Goal: Communication & Community: Answer question/provide support

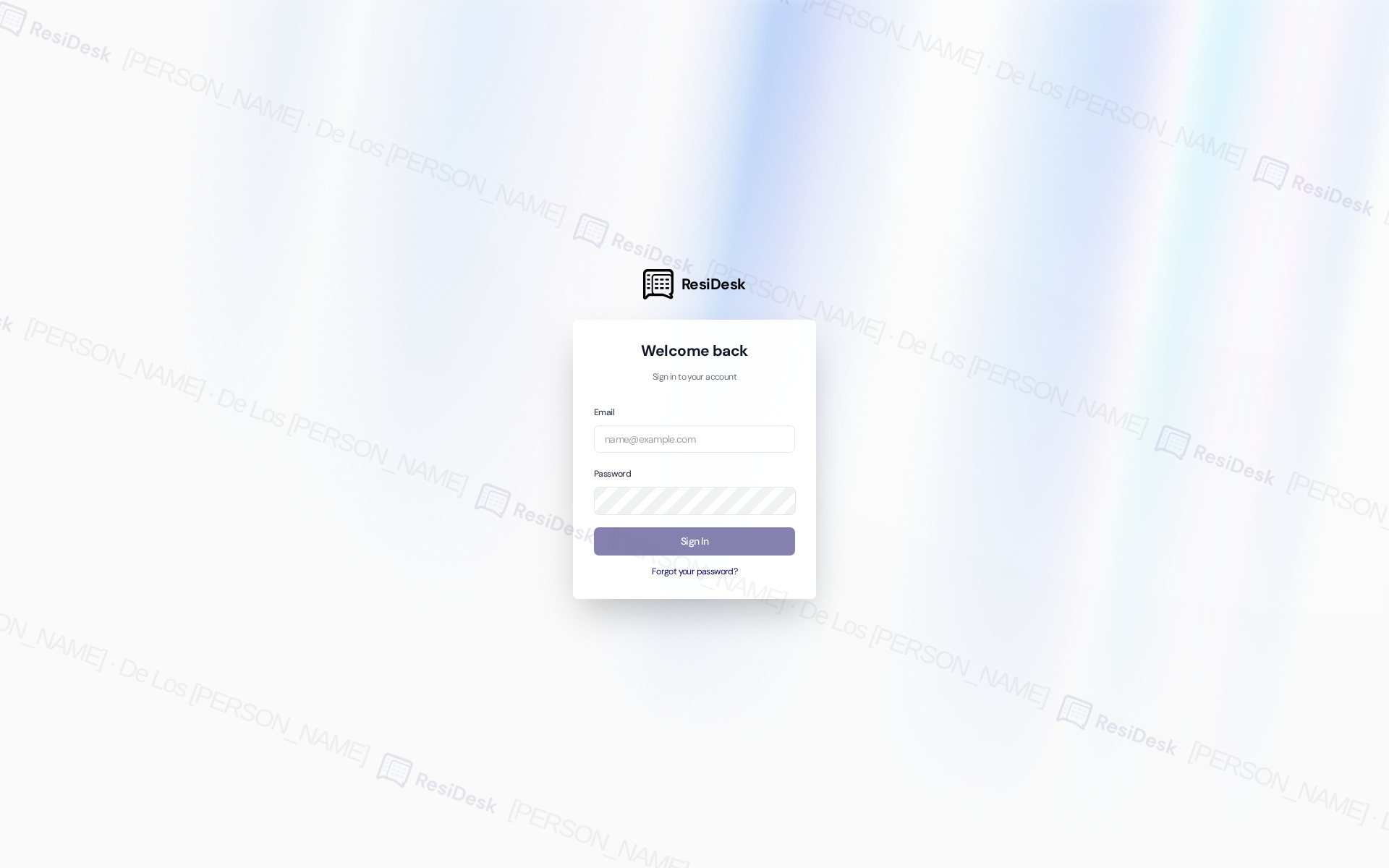
click at [1263, 312] on div at bounding box center [694, 434] width 1389 height 868
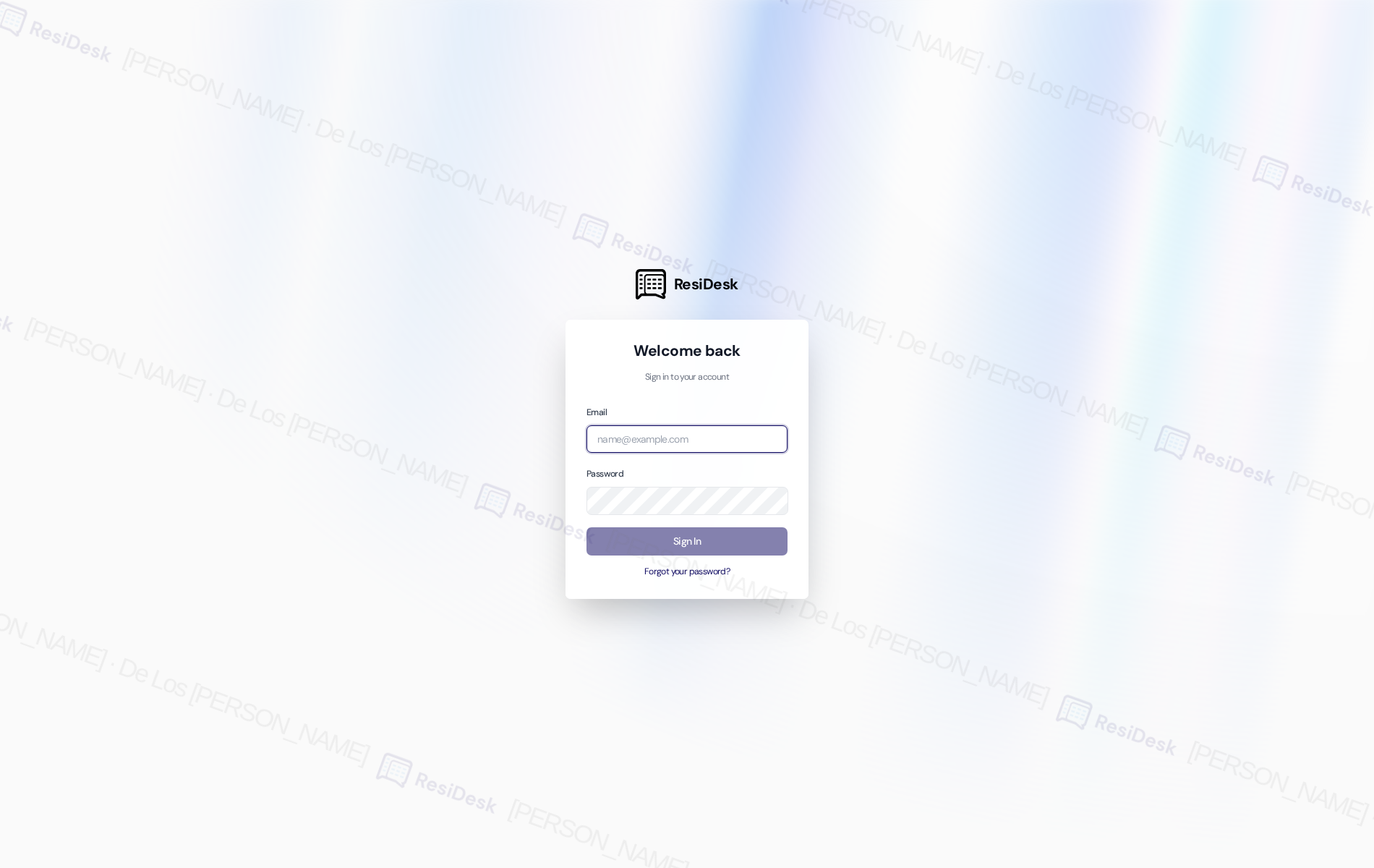
click at [710, 441] on input "email" at bounding box center [687, 439] width 201 height 28
paste input "automated-surveys-res_prop-[PERSON_NAME].[PERSON_NAME]@res_[DOMAIN_NAME]"
type input "automated-surveys-res_prop-[PERSON_NAME].[PERSON_NAME]@res_[DOMAIN_NAME]"
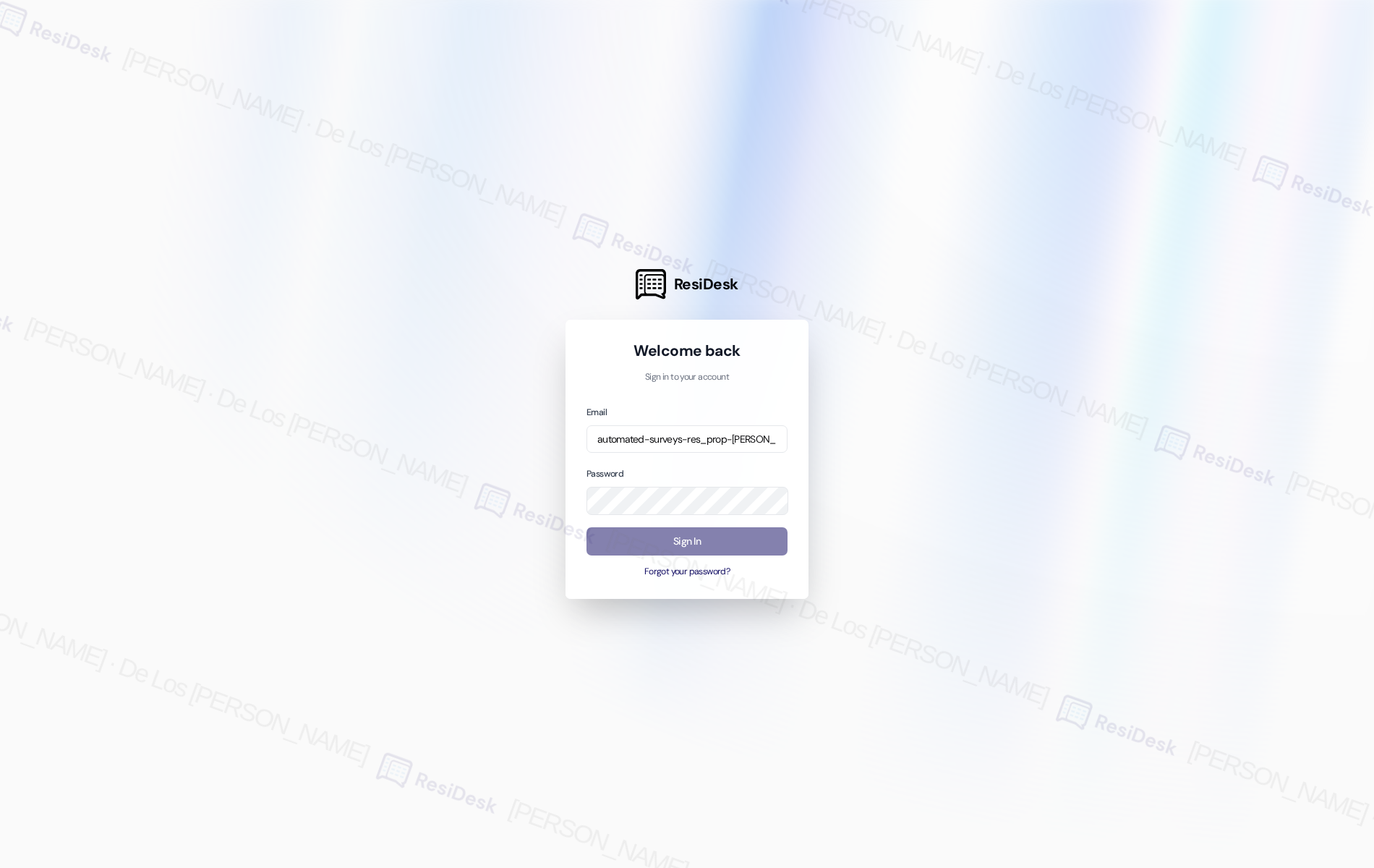
drag, startPoint x: 1248, startPoint y: 336, endPoint x: 1185, endPoint y: 358, distance: 66.7
click at [1248, 336] on div at bounding box center [687, 434] width 1374 height 868
drag, startPoint x: 956, startPoint y: 456, endPoint x: 874, endPoint y: 499, distance: 92.6
click at [939, 472] on div at bounding box center [687, 434] width 1374 height 868
click at [777, 539] on button "Sign In" at bounding box center [687, 542] width 201 height 28
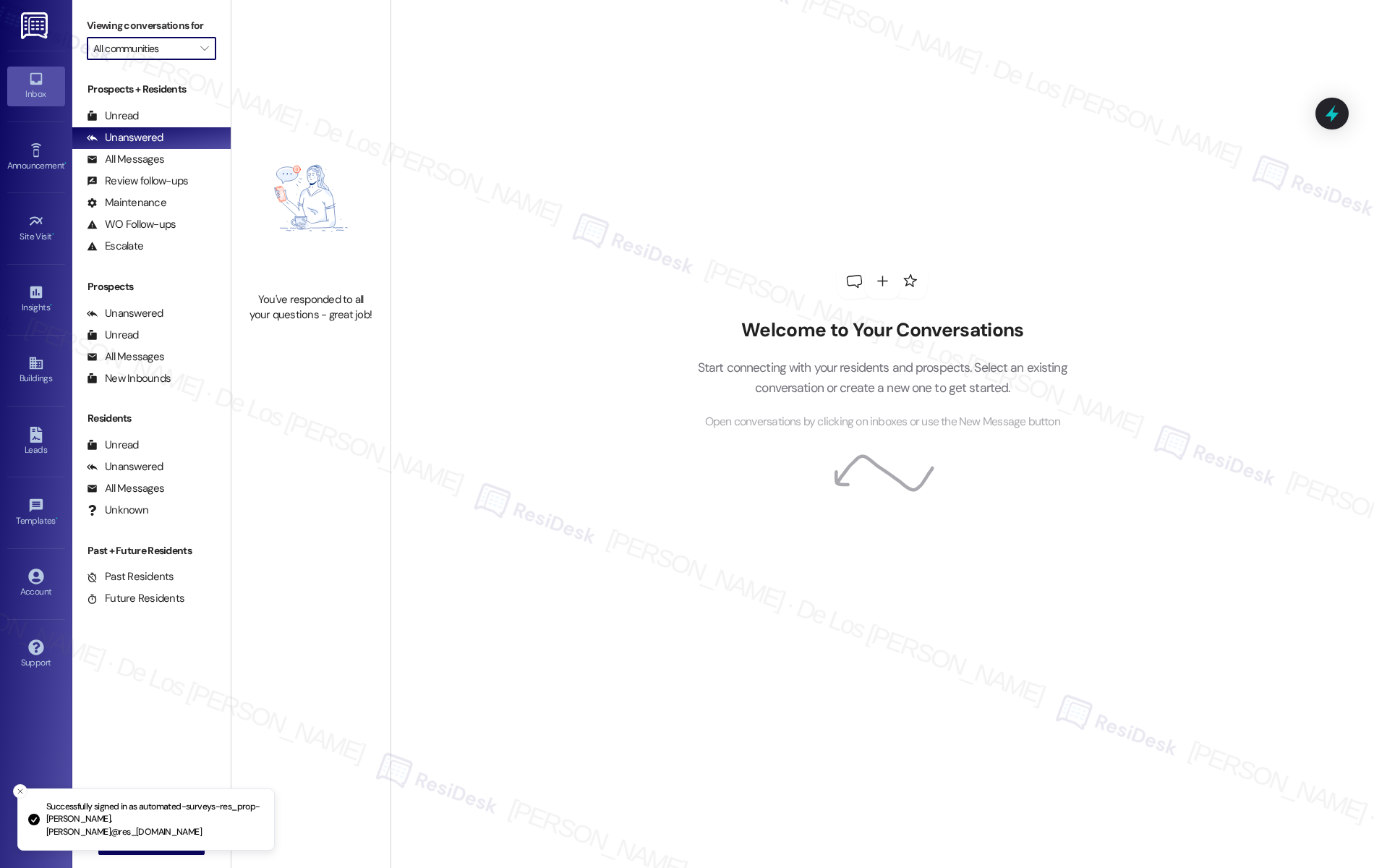
click at [144, 54] on input "All communities" at bounding box center [143, 48] width 100 height 23
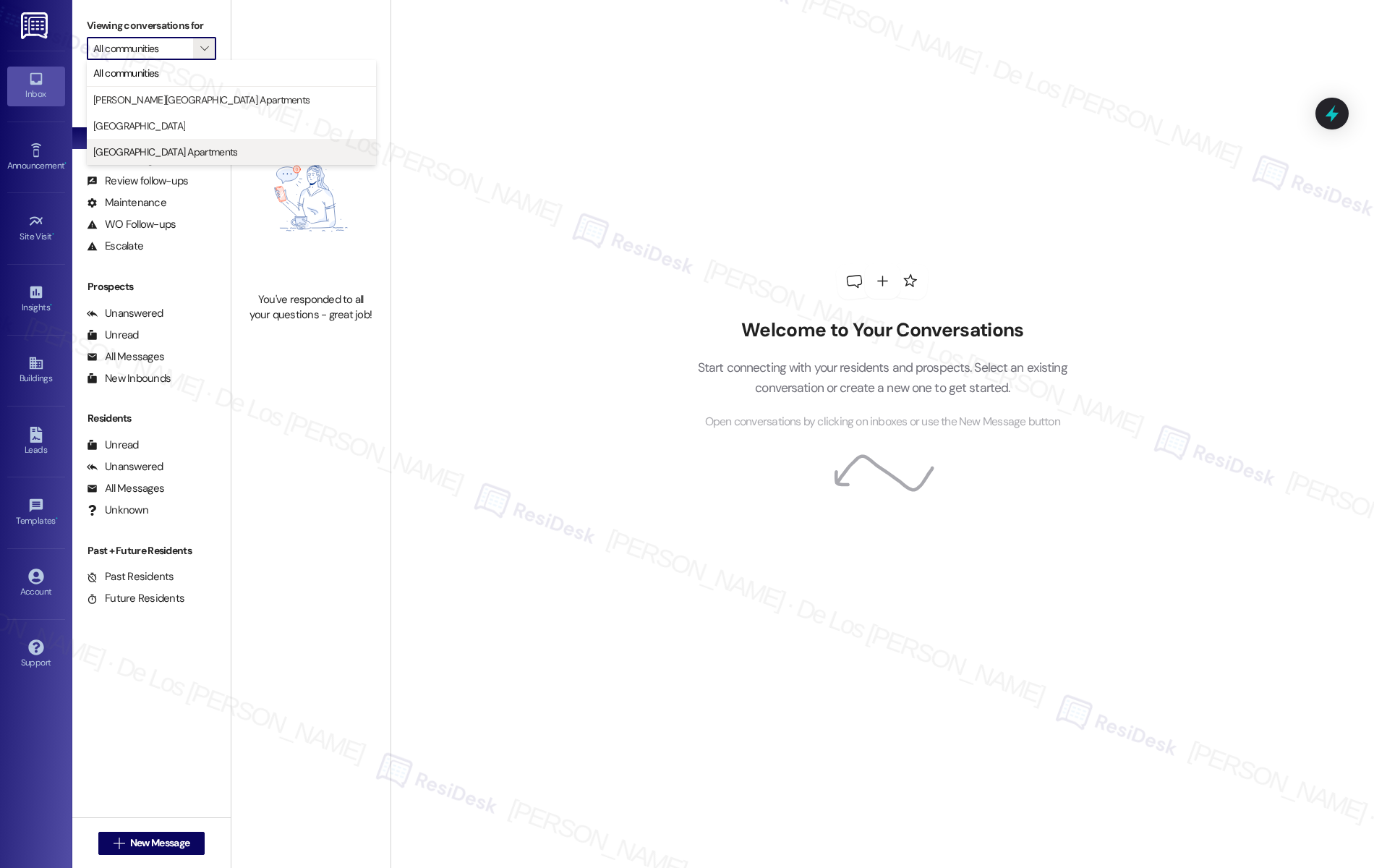
click at [145, 150] on span "[GEOGRAPHIC_DATA] Apartments" at bounding box center [165, 152] width 144 height 14
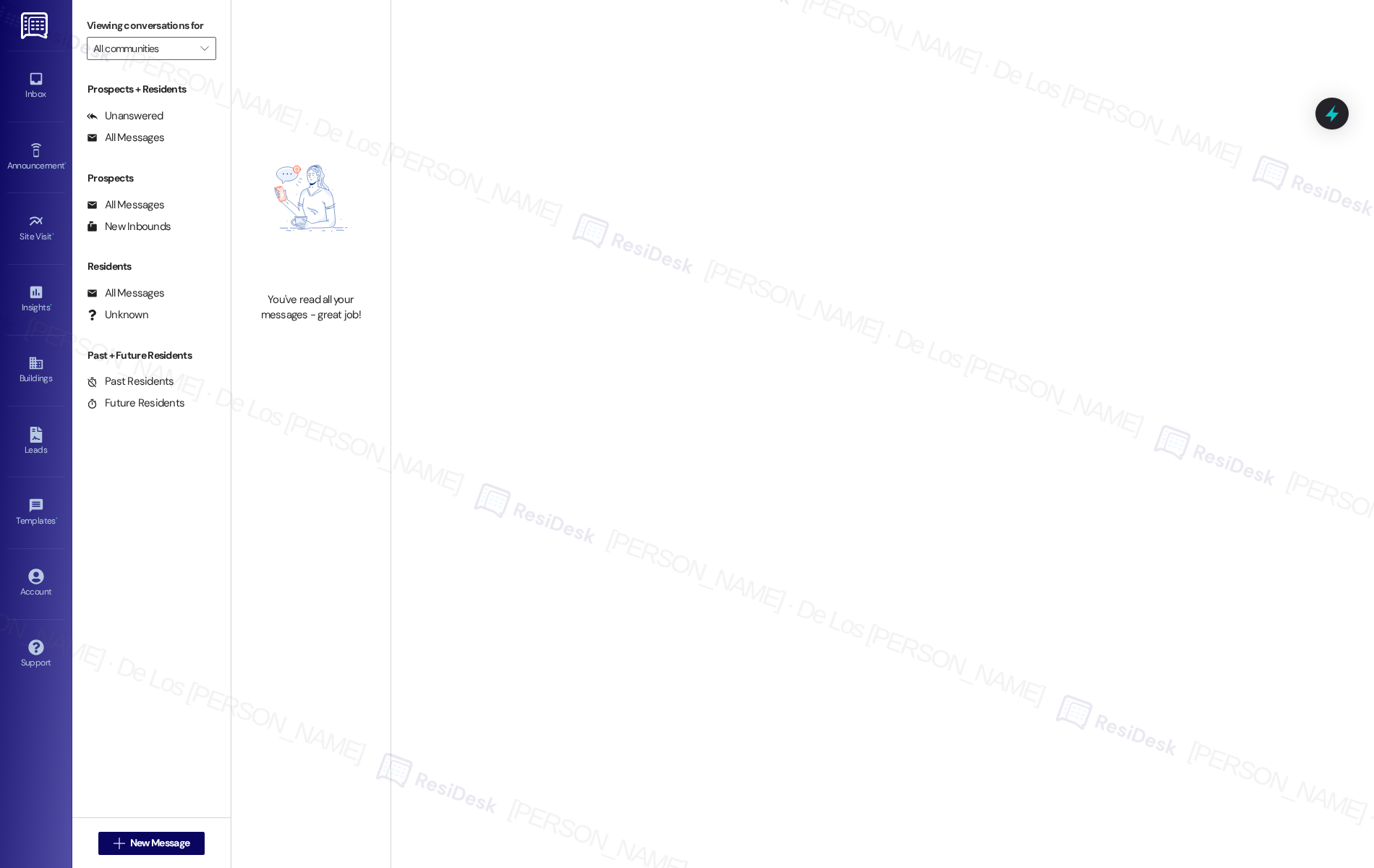
type input "[GEOGRAPHIC_DATA] Apartments"
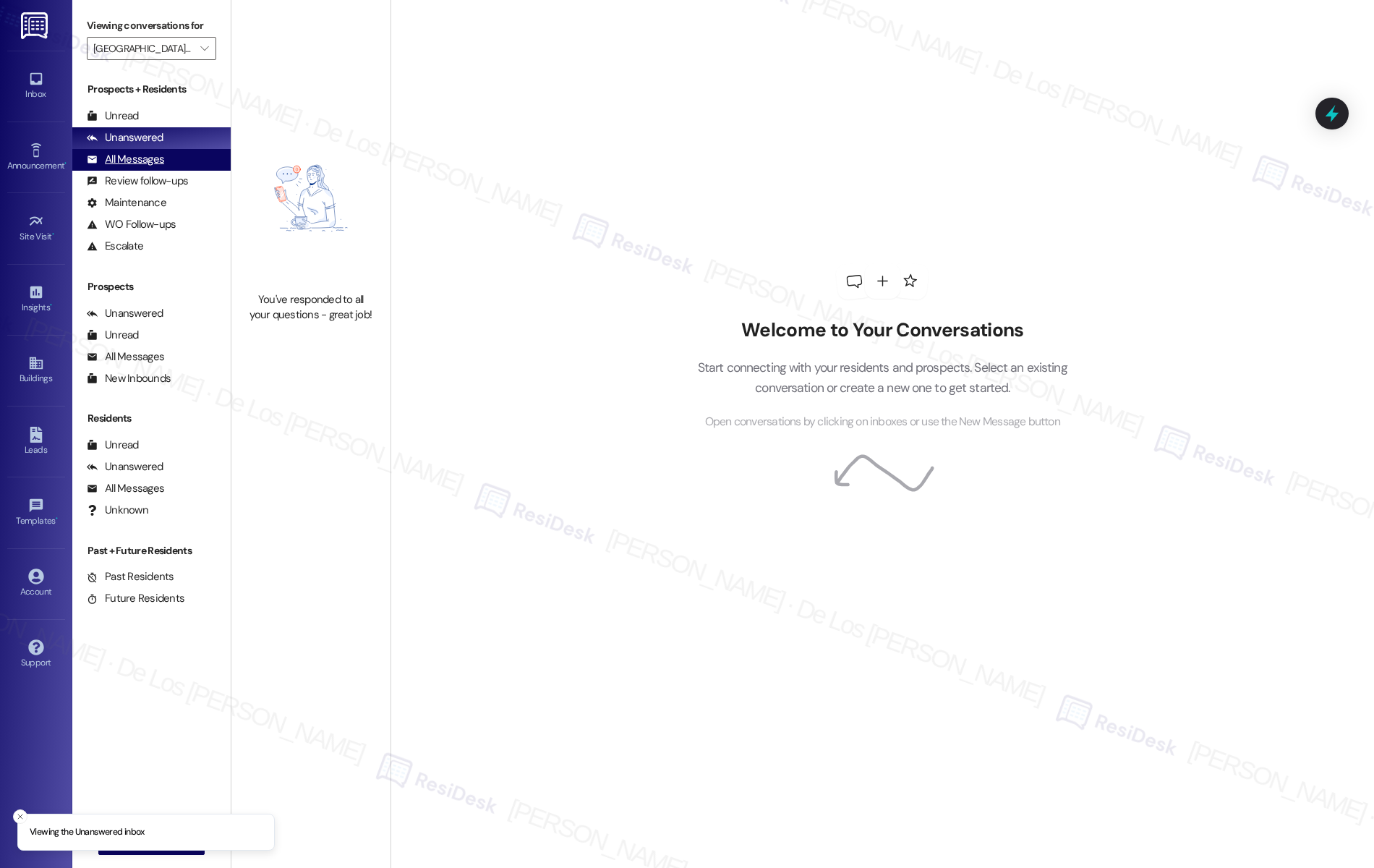
click at [161, 165] on div "All Messages" at bounding box center [125, 159] width 77 height 15
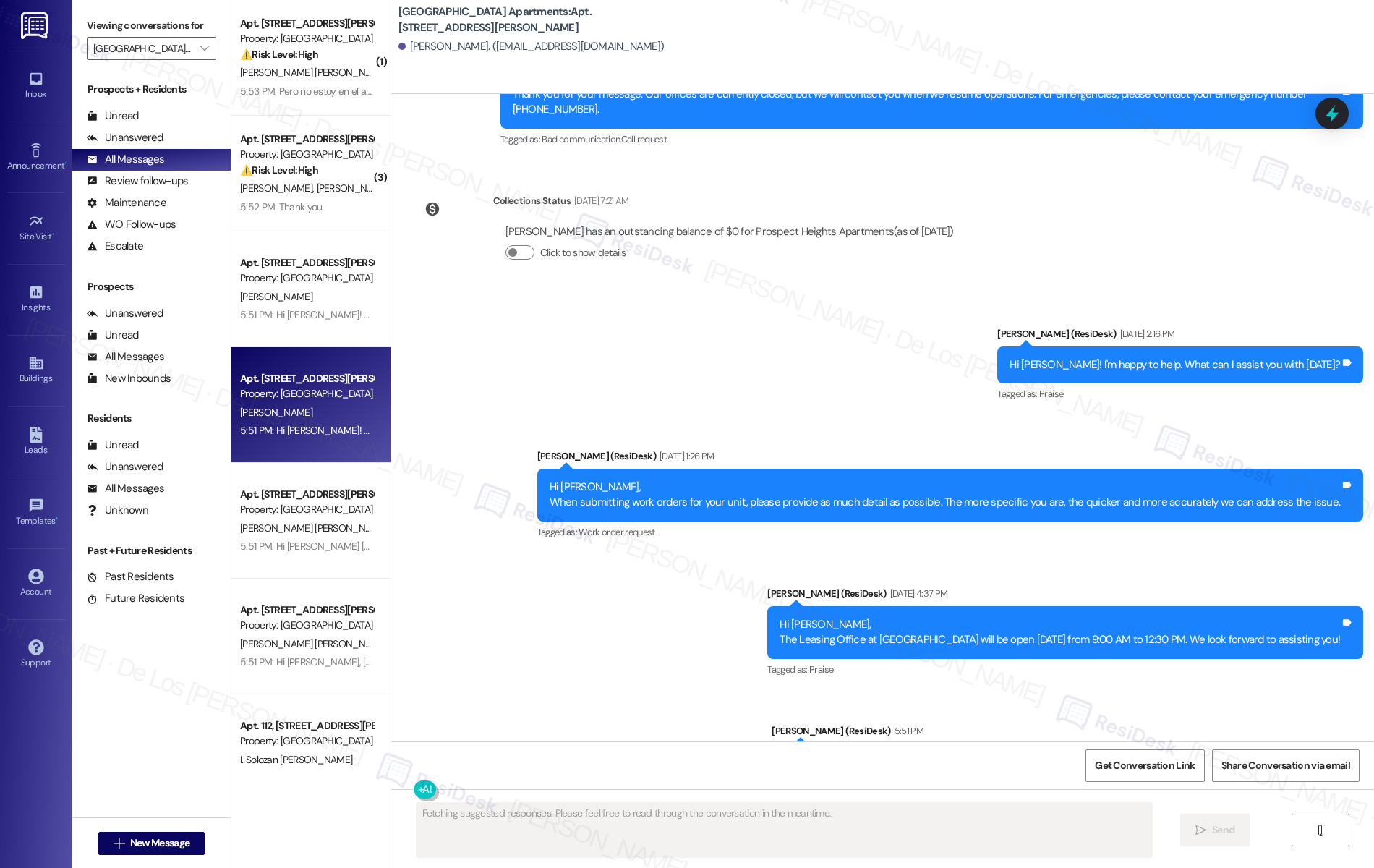
scroll to position [4278, 0]
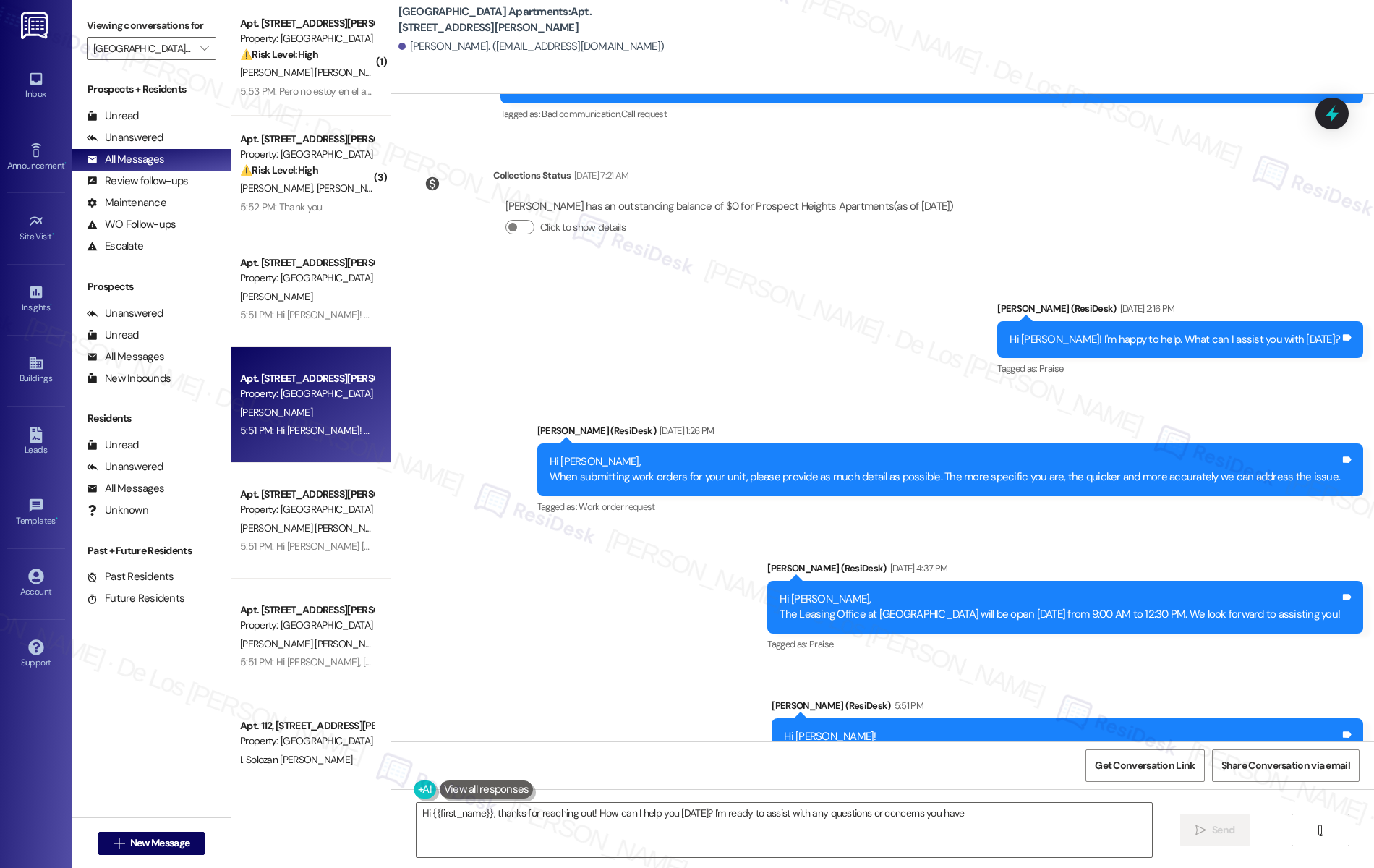
type textarea "Hi {{first_name}}, thanks for reaching out! How can I help you [DATE]? I'm read…"
click at [144, 48] on input "[GEOGRAPHIC_DATA] Apartments" at bounding box center [143, 48] width 100 height 23
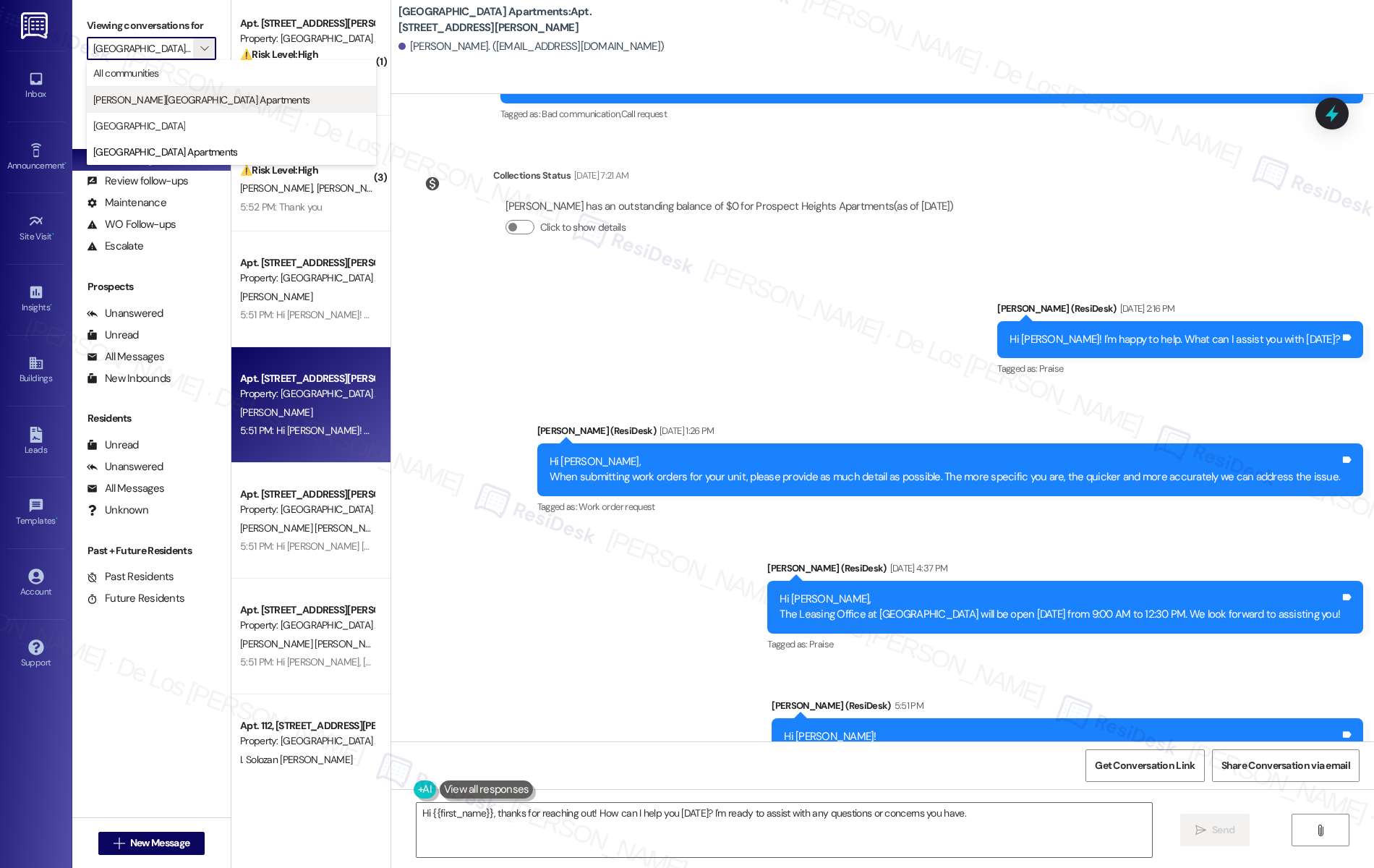
click at [152, 96] on span "[PERSON_NAME][GEOGRAPHIC_DATA] Apartments" at bounding box center [201, 100] width 216 height 14
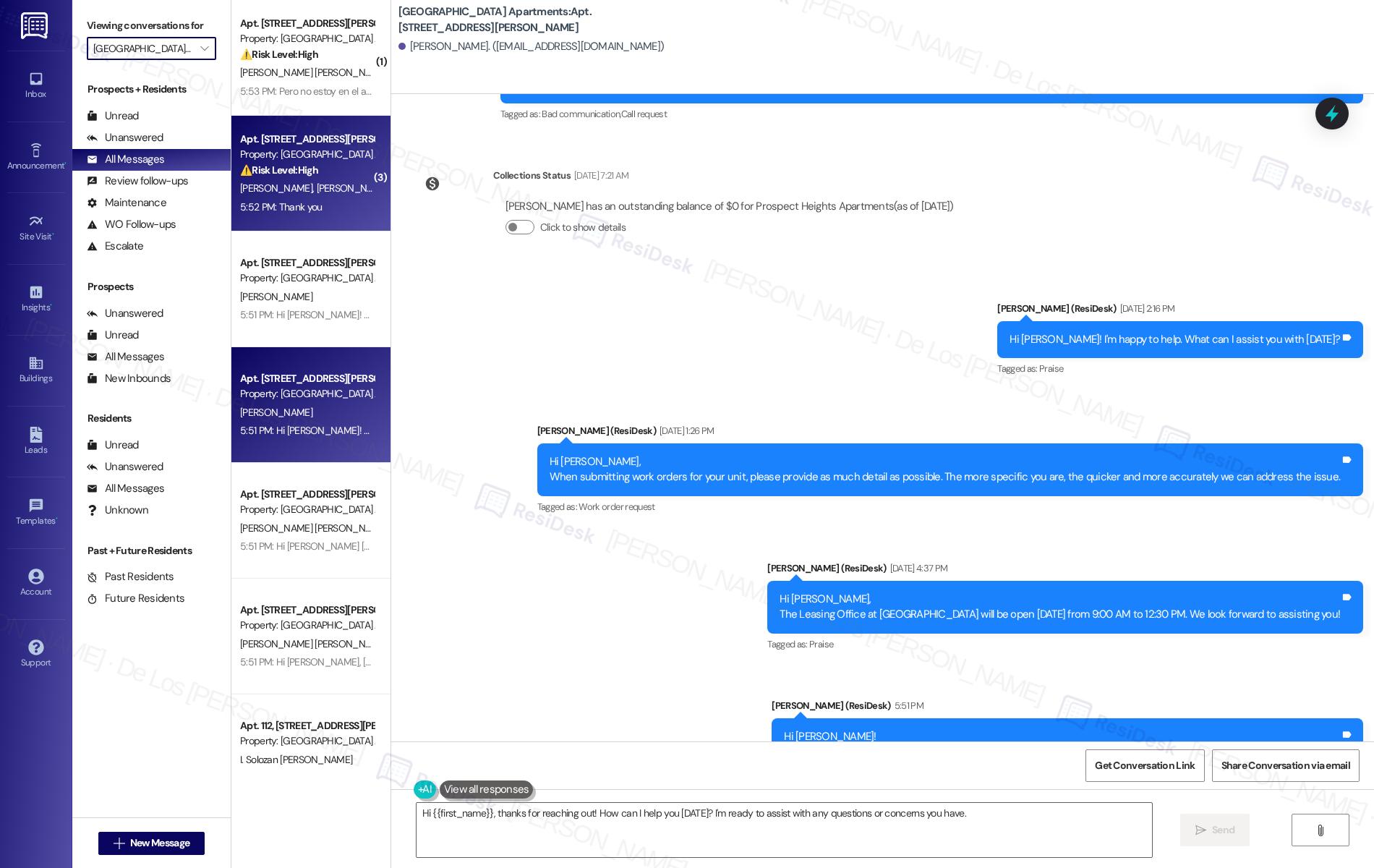
type input "[PERSON_NAME][GEOGRAPHIC_DATA] Apartments"
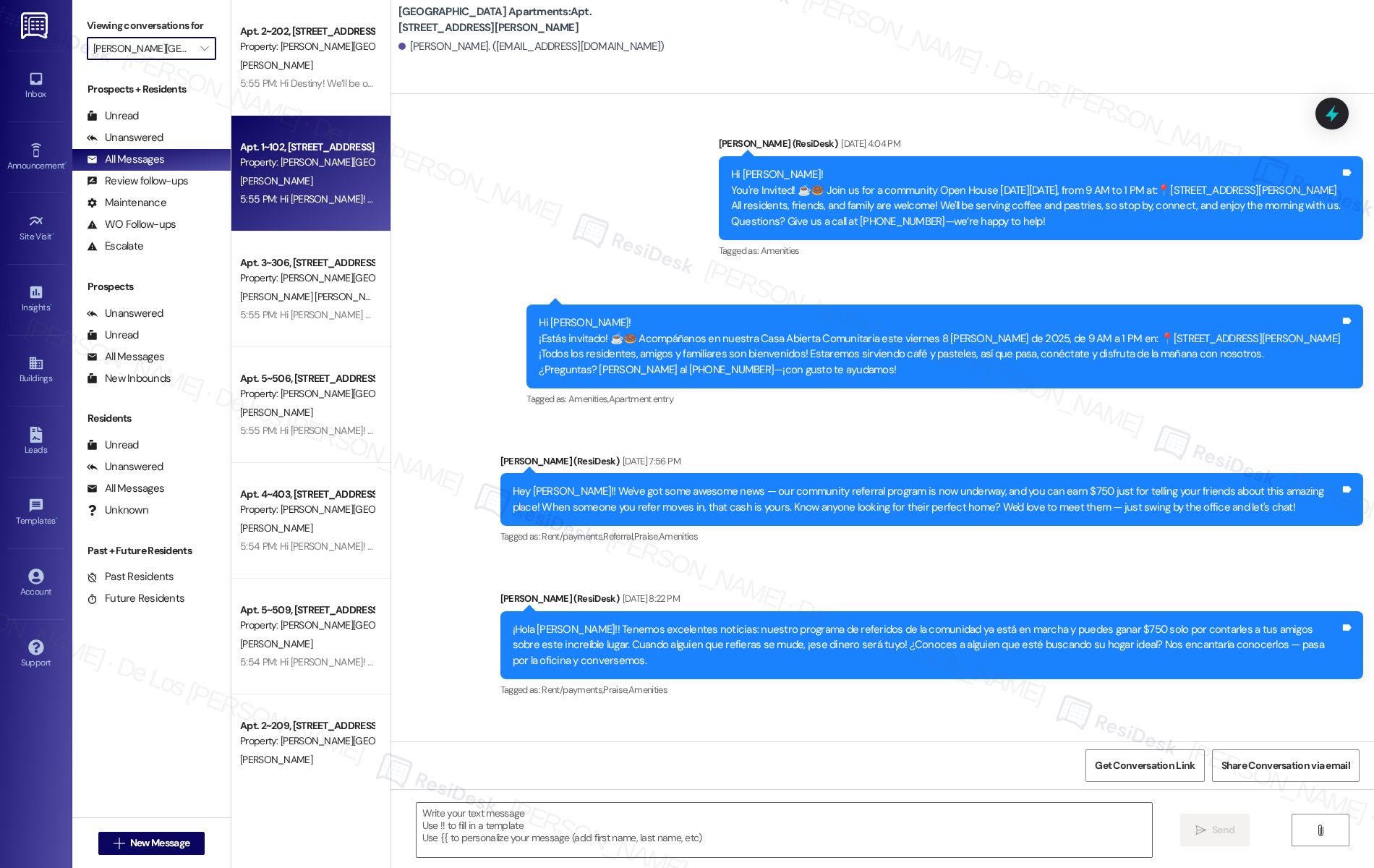
type textarea "Fetching suggested responses. Please feel free to read through the conversation…"
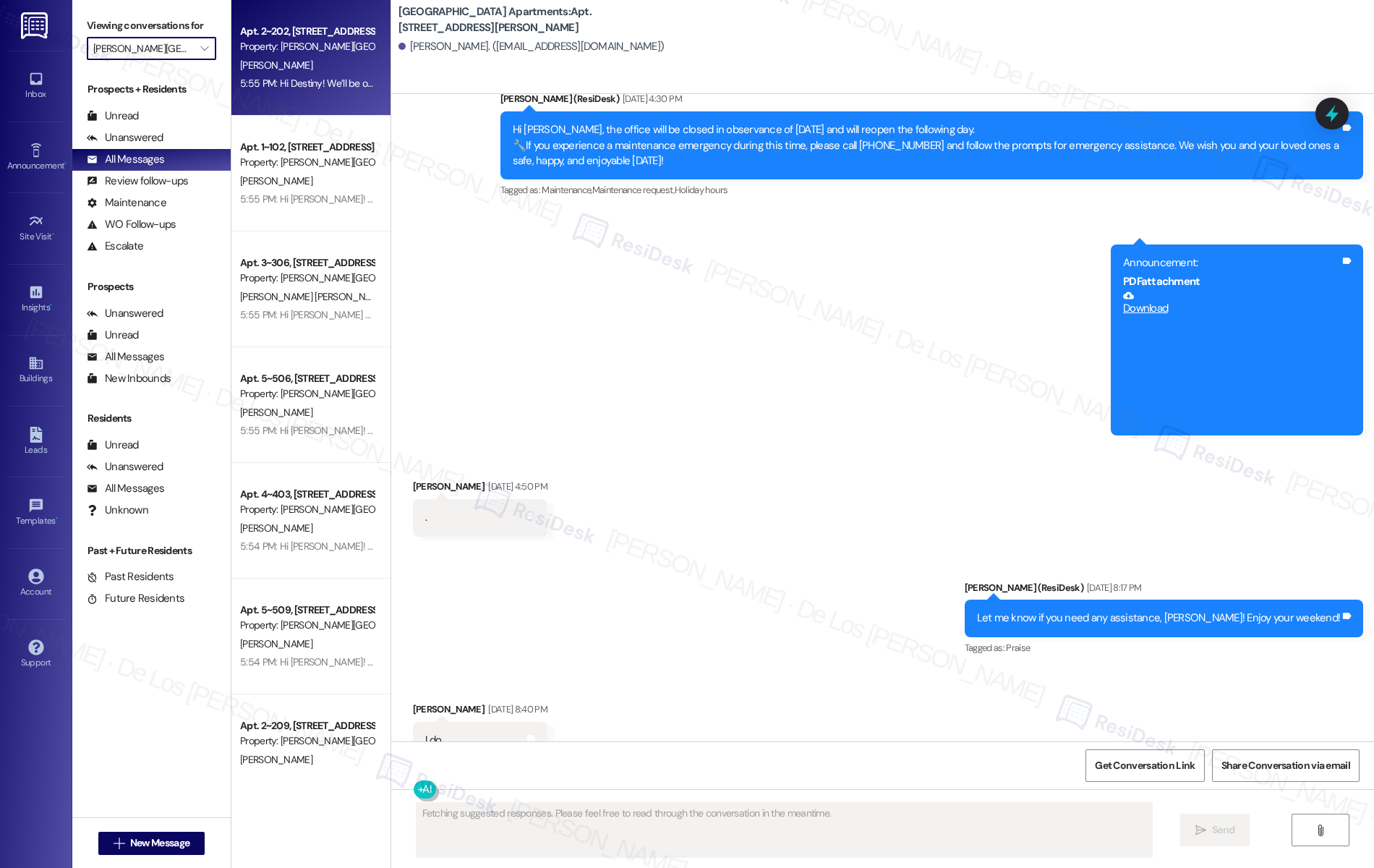
scroll to position [3488, 0]
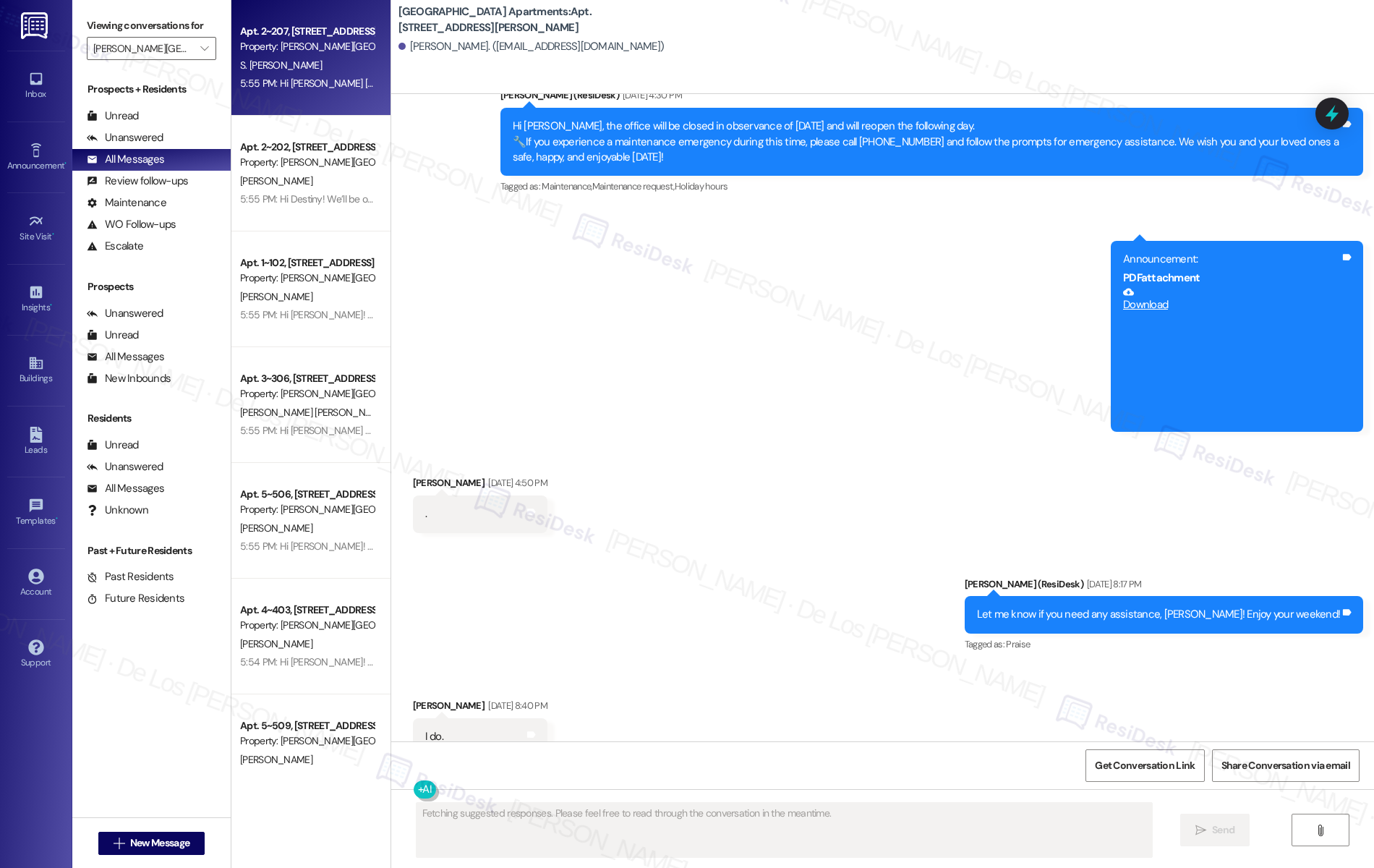
click at [299, 76] on div "5:55 PM: Hi [PERSON_NAME] [PERSON_NAME]! We’ll be open [DATE] at [PERSON_NAME][…" at bounding box center [307, 84] width 137 height 18
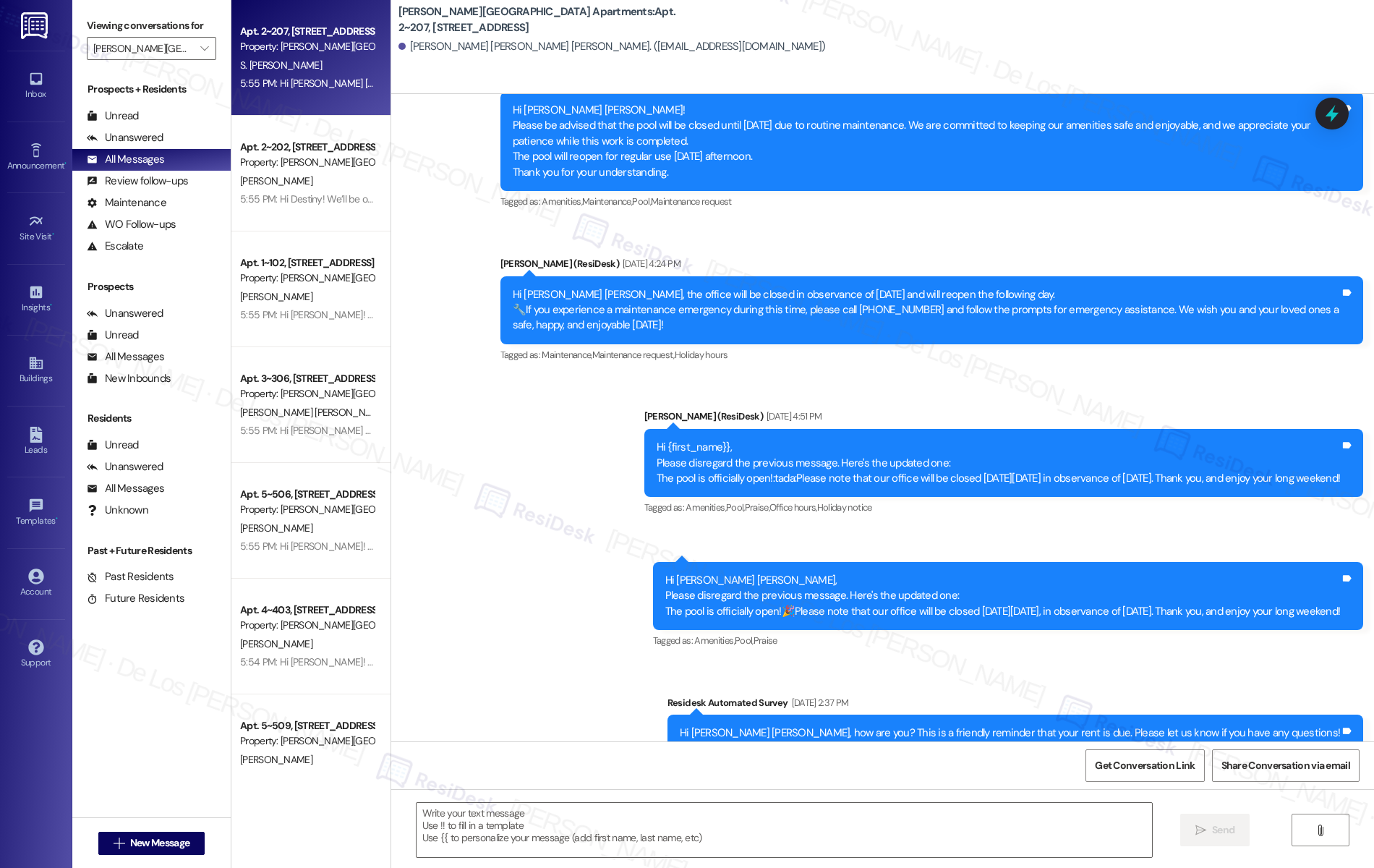
type textarea "Fetching suggested responses. Please feel free to read through the conversation…"
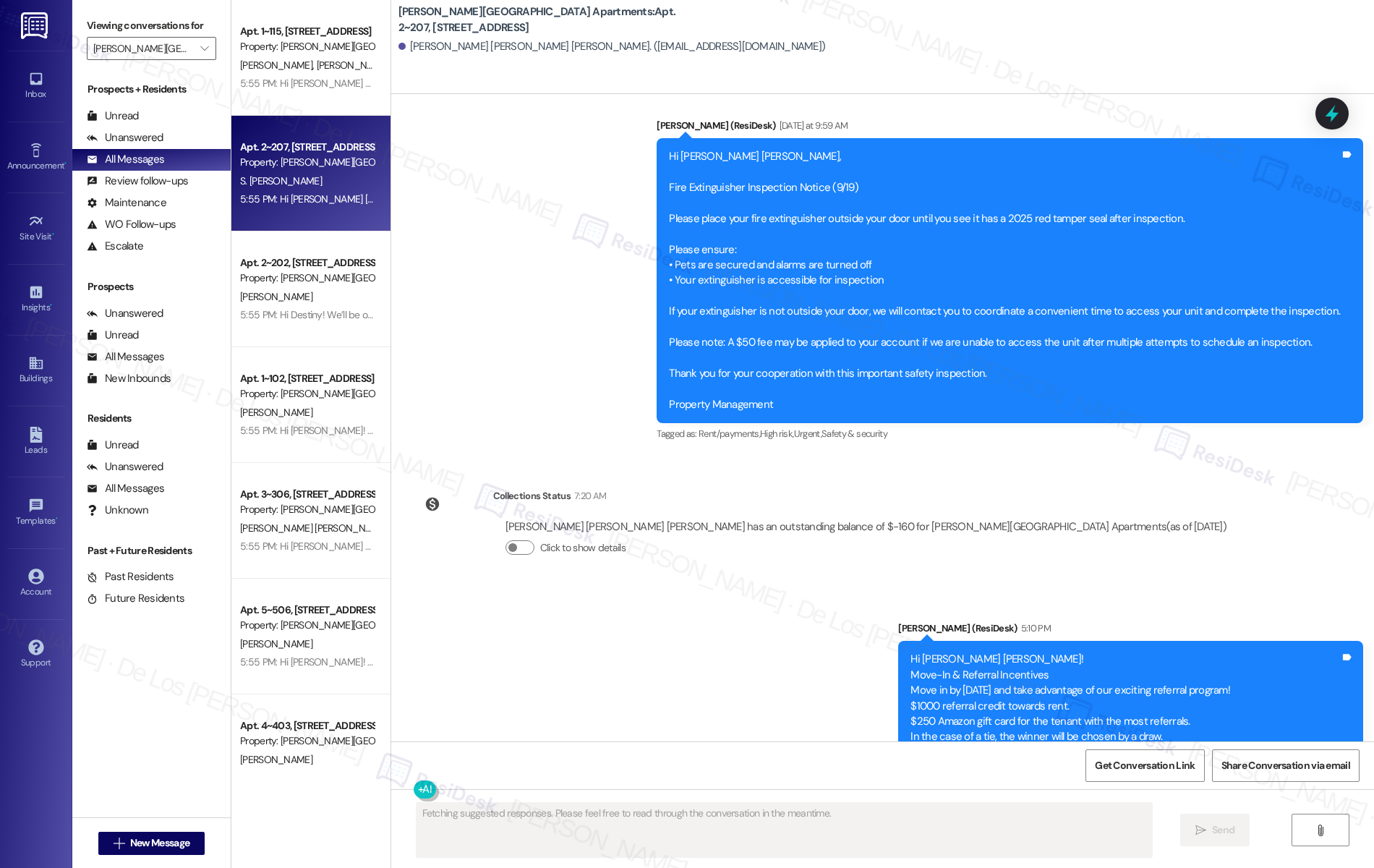
scroll to position [3105, 0]
